Goal: Find specific page/section: Find specific page/section

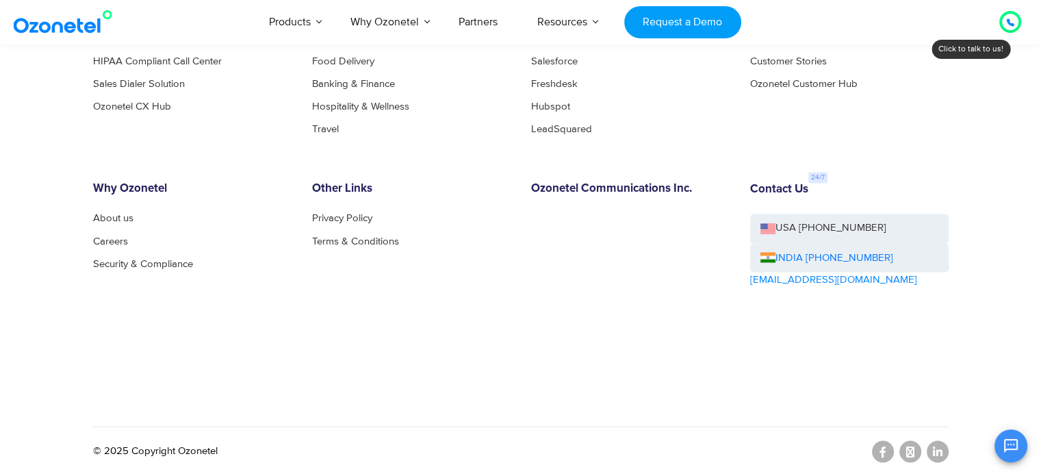
scroll to position [8181, 0]
click at [110, 246] on link "Careers" at bounding box center [114, 241] width 42 height 10
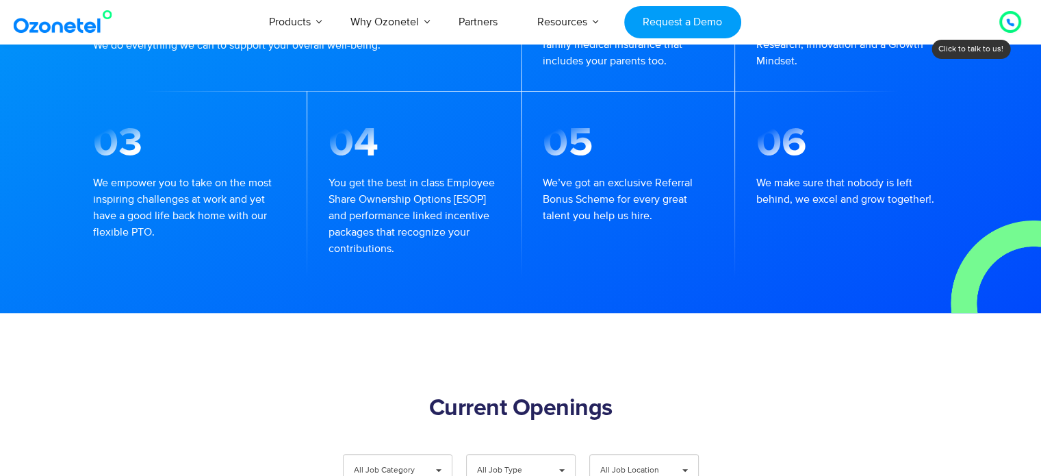
scroll to position [1394, 0]
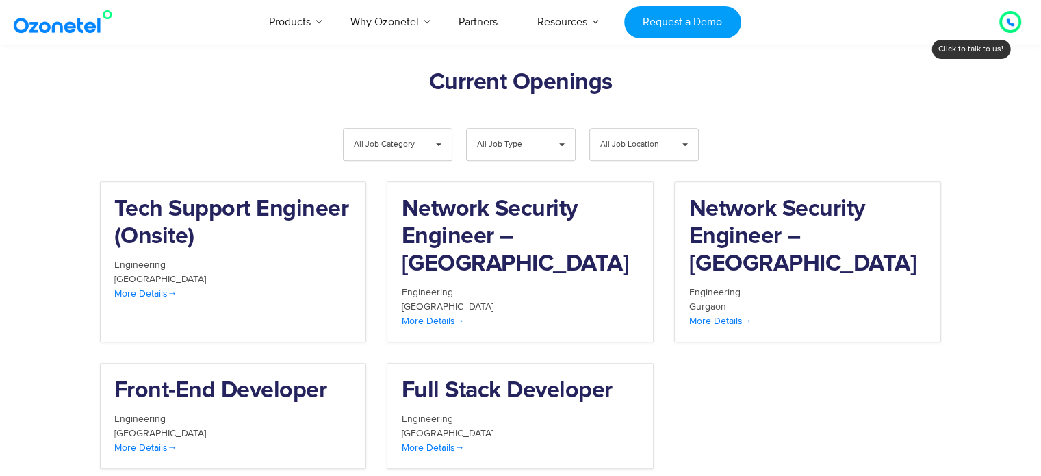
click at [400, 129] on span "All Job Category" at bounding box center [386, 144] width 65 height 31
click at [320, 196] on h2 "Tech Support Engineer (Onsite)" at bounding box center [233, 223] width 238 height 55
